Goal: Task Accomplishment & Management: Manage account settings

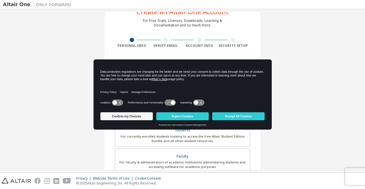
scroll to position [22, 0]
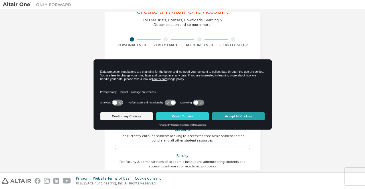
click at [245, 116] on button "Accept All Cookies" at bounding box center [238, 116] width 52 height 8
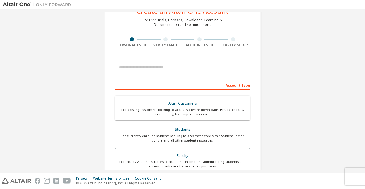
click at [196, 105] on div "Altair Customers" at bounding box center [182, 104] width 128 height 8
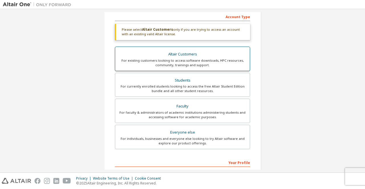
scroll to position [94, 0]
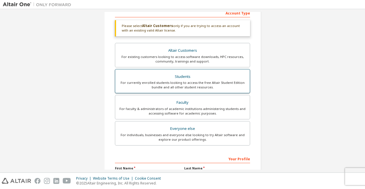
click at [191, 77] on div "Students" at bounding box center [182, 77] width 128 height 8
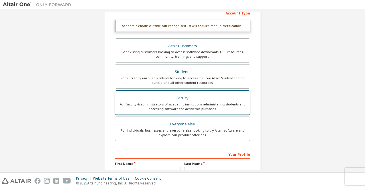
scroll to position [157, 0]
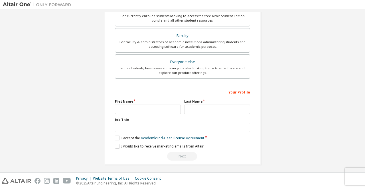
click at [235, 93] on div "Your Profile" at bounding box center [182, 91] width 135 height 9
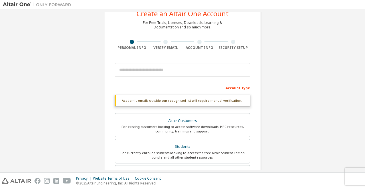
scroll to position [0, 0]
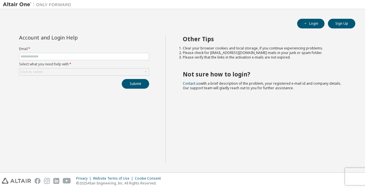
click at [65, 52] on form "Email * Select what you need help with * Click to select" at bounding box center [84, 61] width 130 height 29
click at [55, 61] on form "Email * Select what you need help with * Click to select" at bounding box center [84, 61] width 130 height 29
click at [51, 53] on span at bounding box center [84, 56] width 130 height 7
click at [47, 56] on input "text" at bounding box center [84, 56] width 127 height 5
click at [47, 57] on input "**********" at bounding box center [84, 56] width 127 height 5
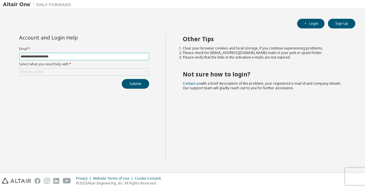
type input "**********"
click at [113, 76] on div "**********" at bounding box center [84, 62] width 137 height 54
click at [113, 72] on div "Click to select" at bounding box center [83, 72] width 129 height 7
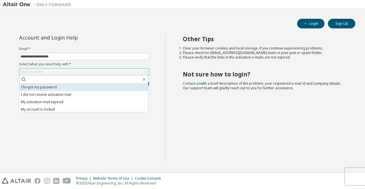
click at [113, 89] on li "I forgot my password" at bounding box center [83, 87] width 128 height 7
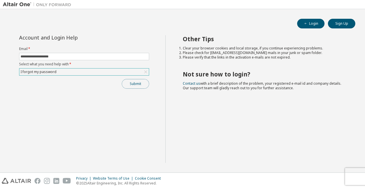
click at [142, 81] on button "Submit" at bounding box center [135, 84] width 27 height 10
click at [314, 22] on button "Login" at bounding box center [310, 24] width 27 height 10
